Goal: Transaction & Acquisition: Purchase product/service

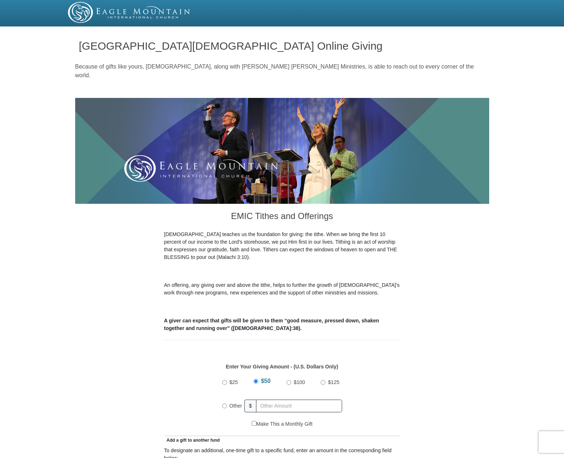
click at [225, 380] on input "$25" at bounding box center [224, 382] width 5 height 5
radio input "true"
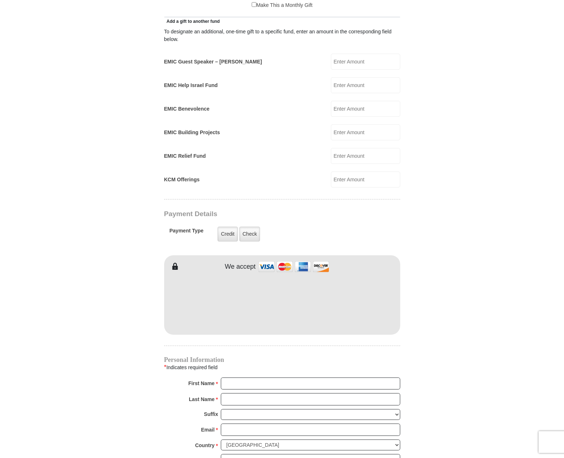
scroll to position [436, 0]
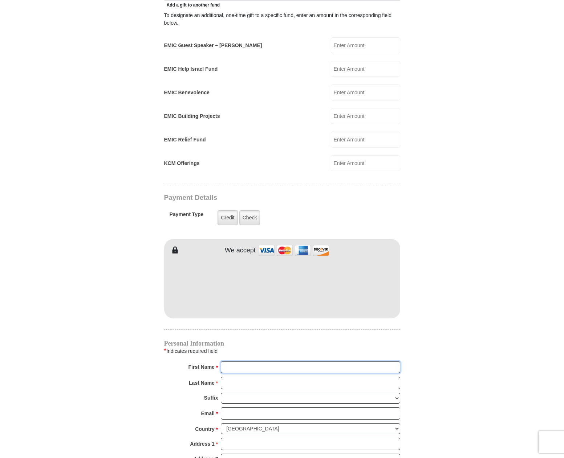
type input "[PERSON_NAME]"
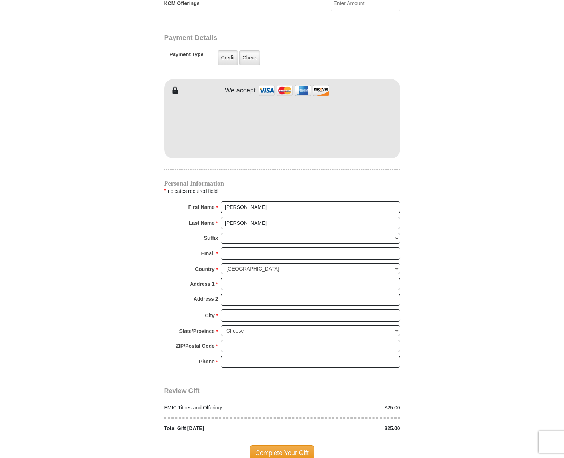
scroll to position [617, 0]
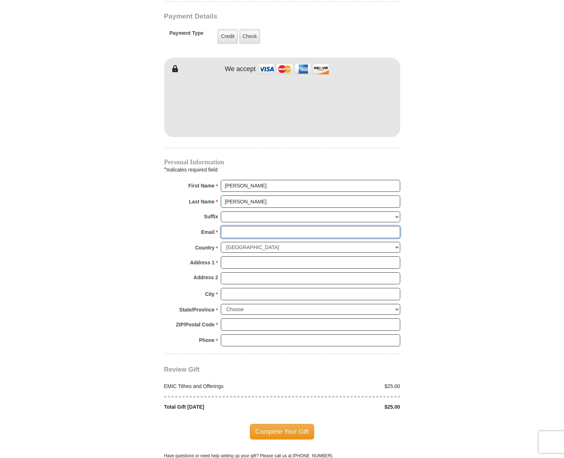
click at [254, 226] on input "Email *" at bounding box center [310, 232] width 179 height 12
type input "[EMAIL_ADDRESS][DOMAIN_NAME]"
type input "[STREET_ADDRESS][PERSON_NAME]"
type input "BEAVERTON"
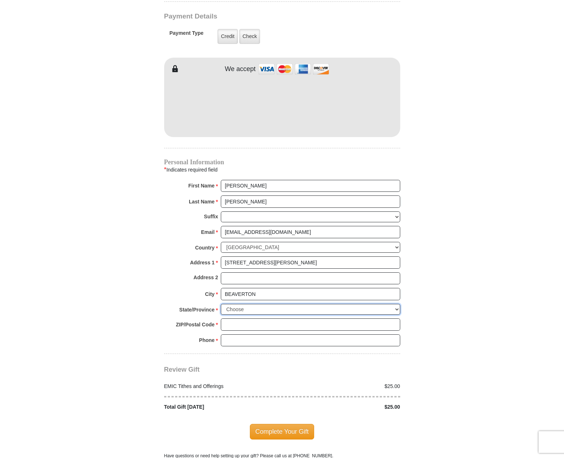
select select "OR"
type input "97007"
type input "5032674243"
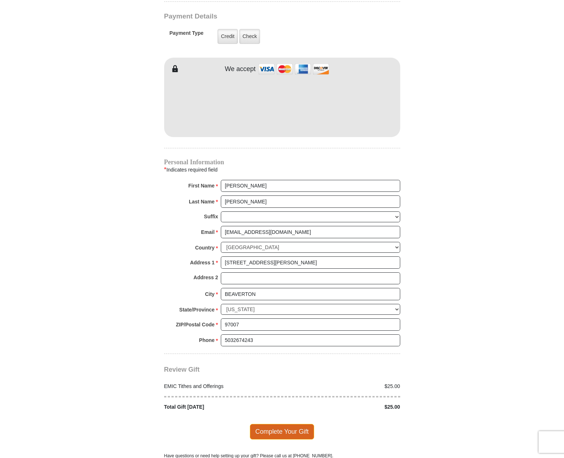
click at [289, 425] on span "Complete Your Gift" at bounding box center [282, 431] width 64 height 15
